Goal: Task Accomplishment & Management: Use online tool/utility

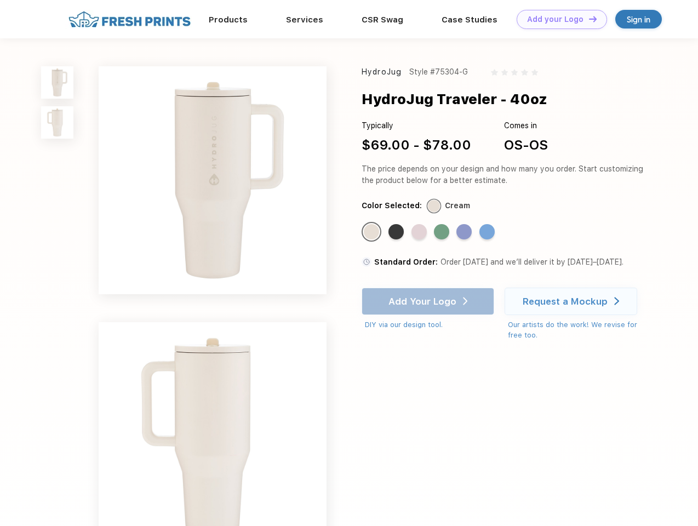
click at [558, 19] on link "Add your Logo Design Tool" at bounding box center [562, 19] width 90 height 19
click at [0, 0] on div "Design Tool" at bounding box center [0, 0] width 0 height 0
click at [588, 19] on link "Add your Logo Design Tool" at bounding box center [562, 19] width 90 height 19
click at [58, 82] on img at bounding box center [57, 82] width 32 height 32
click at [58, 123] on img at bounding box center [57, 122] width 32 height 32
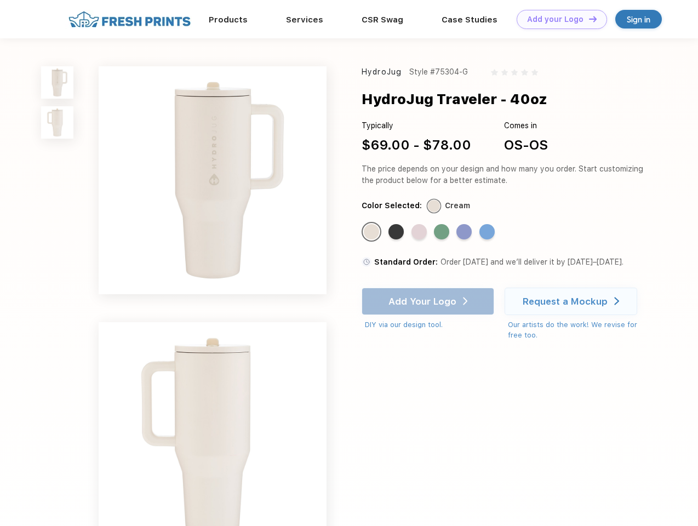
click at [372, 232] on div "Standard Color" at bounding box center [371, 231] width 15 height 15
click at [397, 232] on div "Standard Color" at bounding box center [395, 231] width 15 height 15
click at [420, 232] on div "Standard Color" at bounding box center [418, 231] width 15 height 15
click at [443, 232] on div "Standard Color" at bounding box center [441, 231] width 15 height 15
click at [465, 232] on div "Standard Color" at bounding box center [463, 231] width 15 height 15
